Goal: Transaction & Acquisition: Purchase product/service

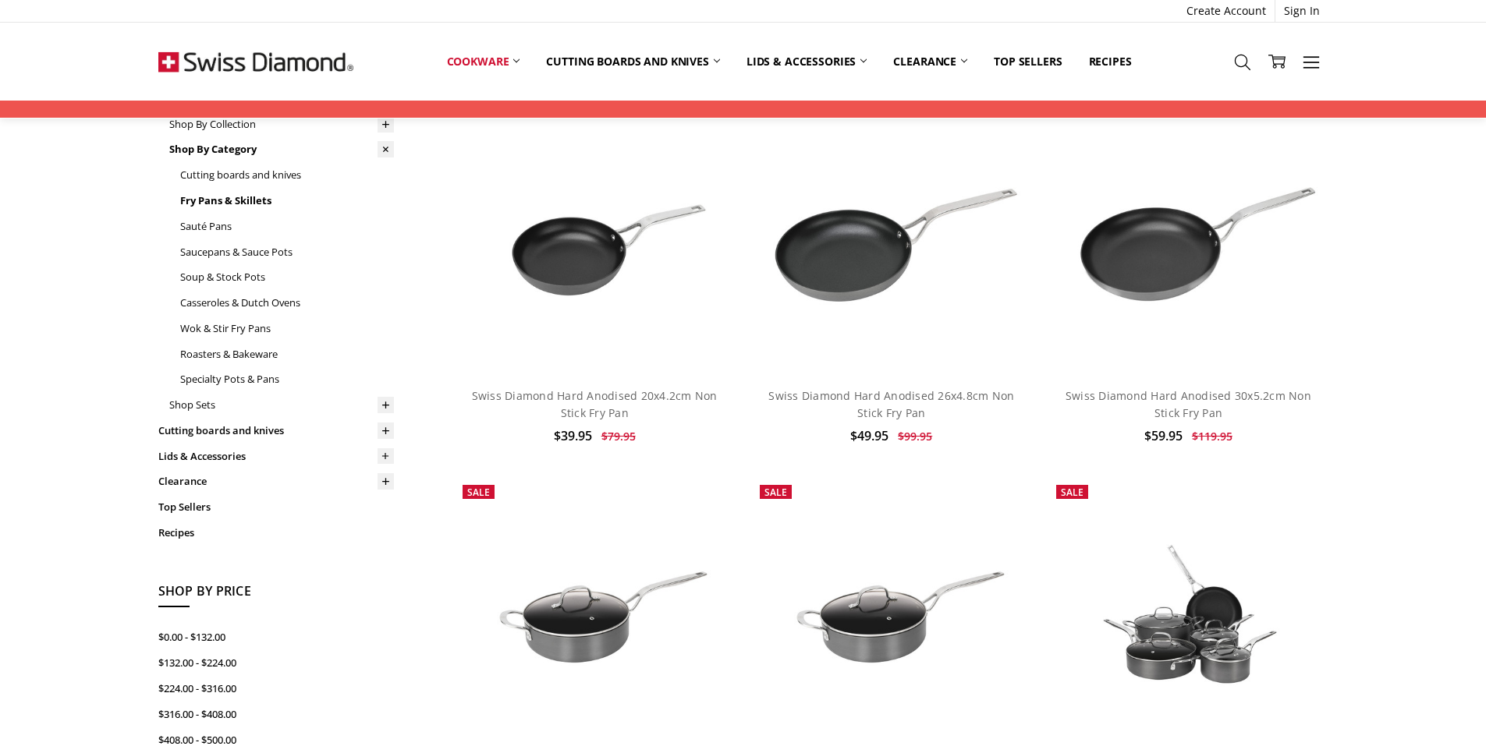
scroll to position [156, 0]
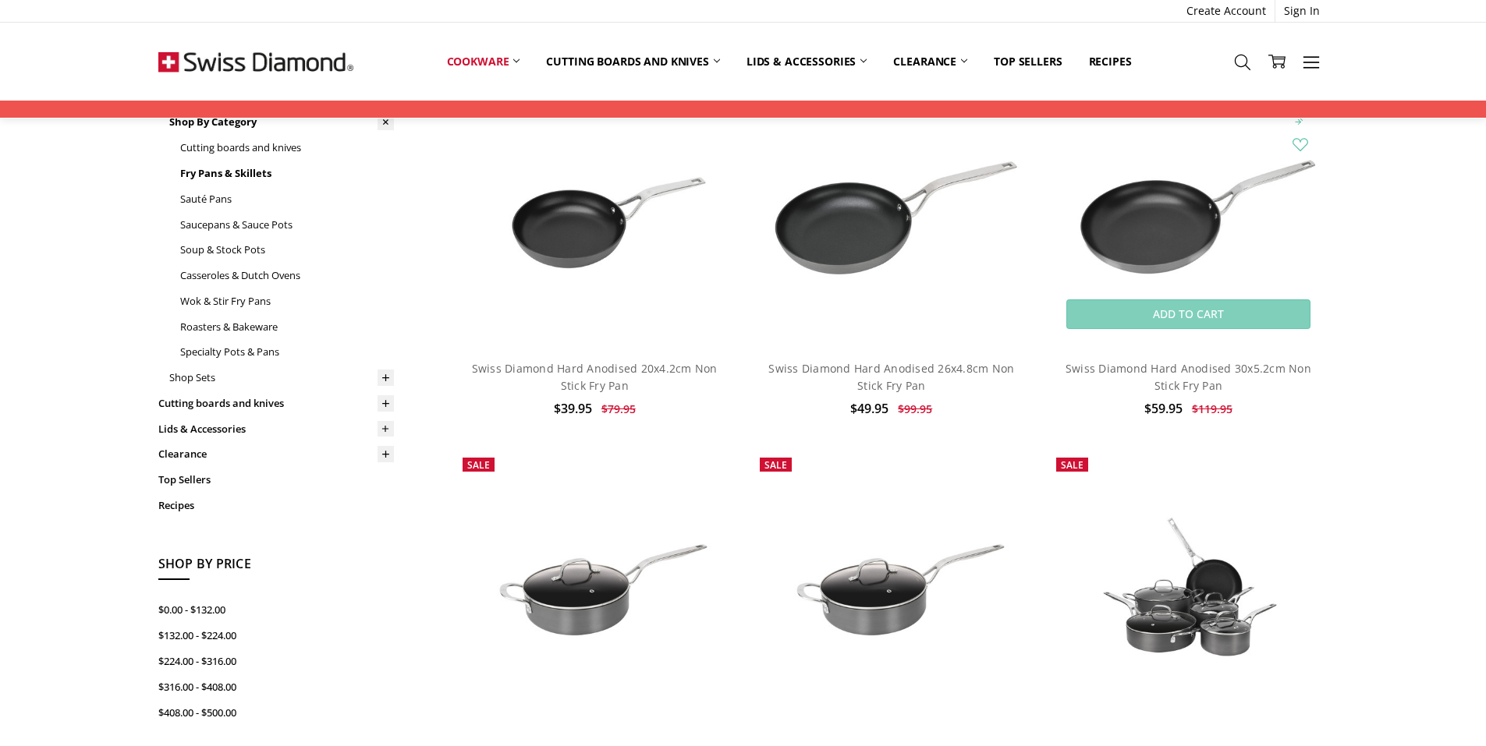
click at [1148, 233] on img at bounding box center [1187, 207] width 279 height 186
